Goal: Check status: Verify the current state of an ongoing process or item

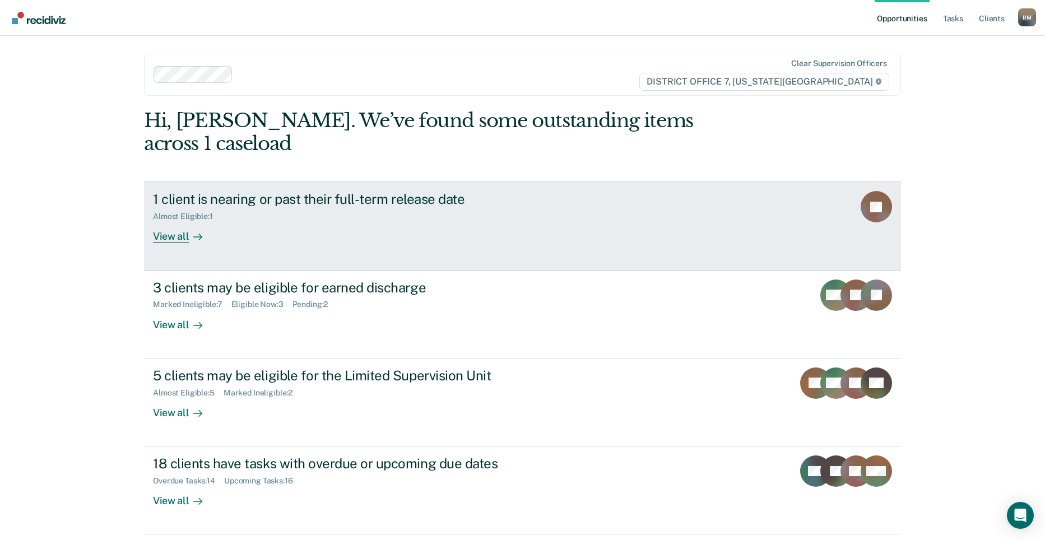
click at [591, 183] on link "1 client is nearing or past their full-term release date Almost Eligible : 1 Vi…" at bounding box center [522, 226] width 757 height 89
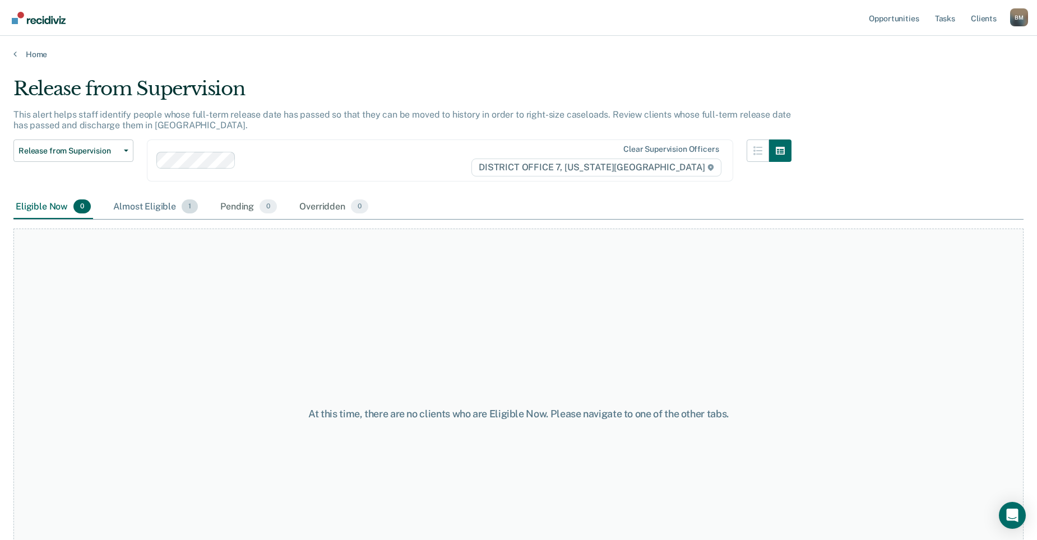
click at [150, 215] on div "Almost Eligible 1" at bounding box center [155, 207] width 89 height 25
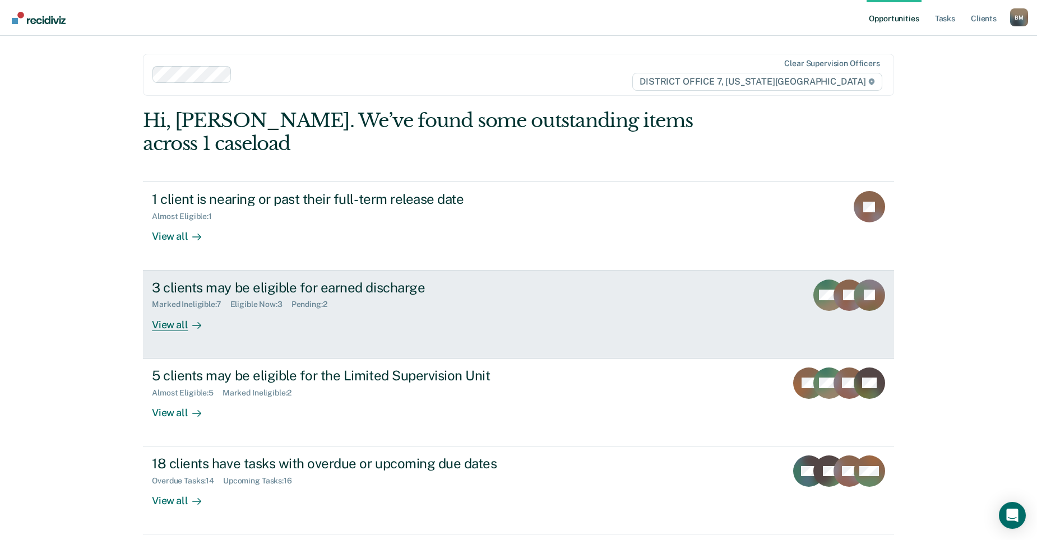
click at [395, 295] on div "Marked Ineligible : 7 Eligible Now : 3 Pending : 2" at bounding box center [348, 302] width 393 height 14
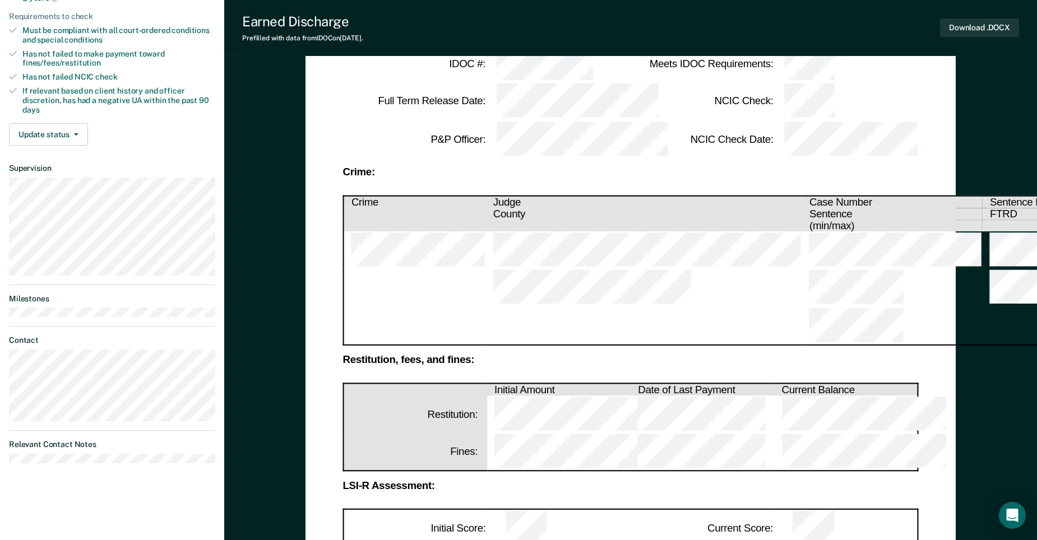
scroll to position [224, 0]
